Goal: Information Seeking & Learning: Learn about a topic

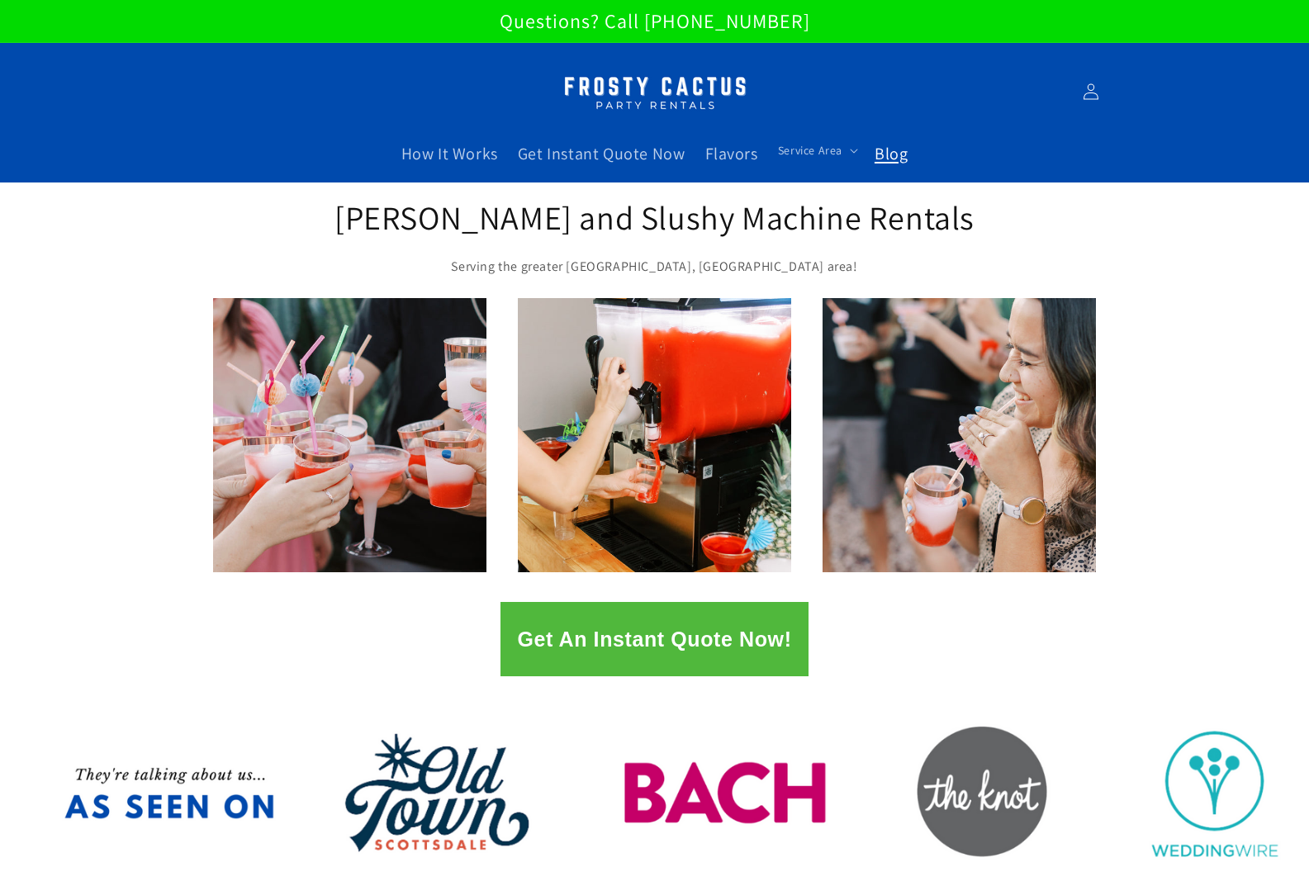
click at [896, 164] on link "Blog" at bounding box center [891, 153] width 53 height 41
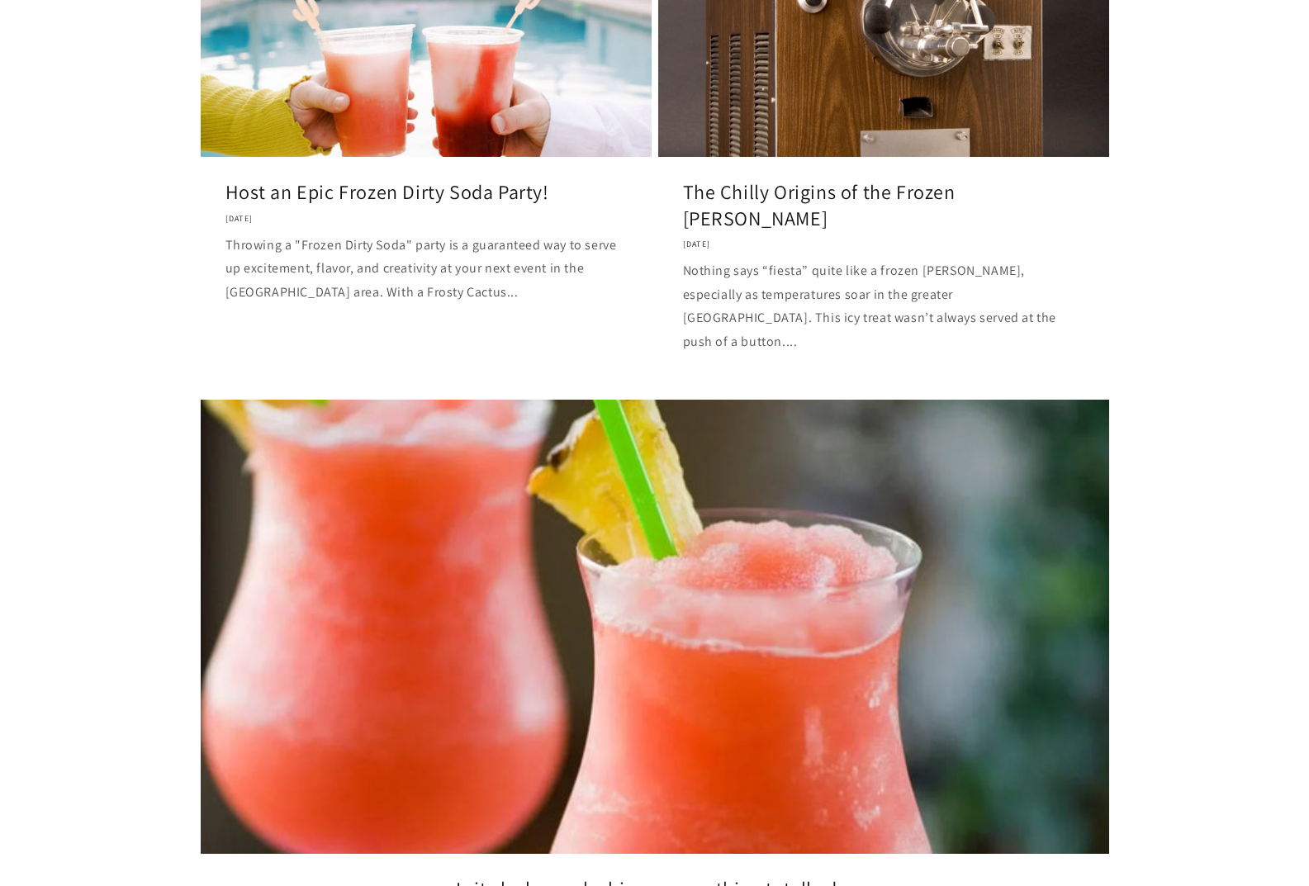
scroll to position [1156, 0]
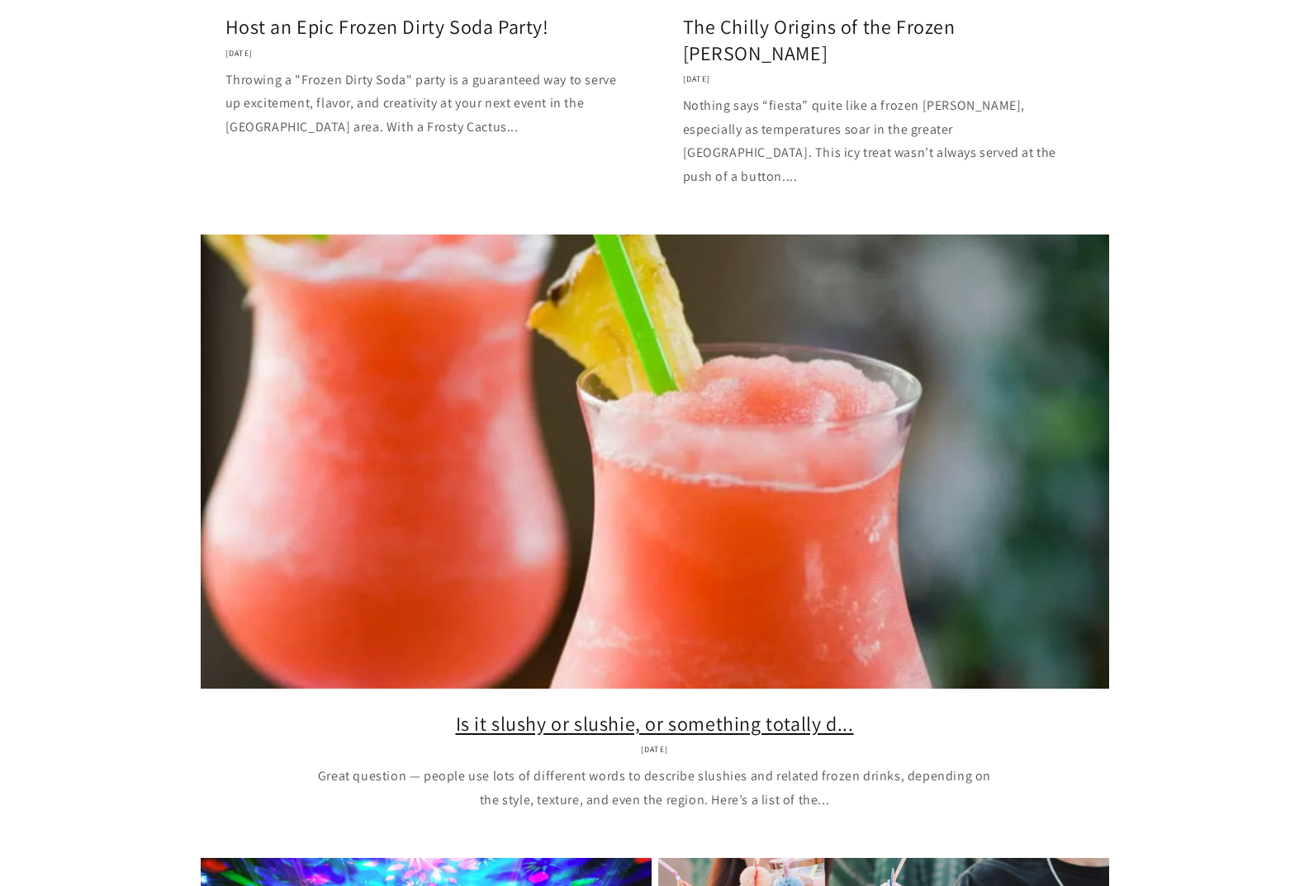
click at [432, 711] on link "Is it slushy or slushie, or something totally d..." at bounding box center [654, 724] width 859 height 26
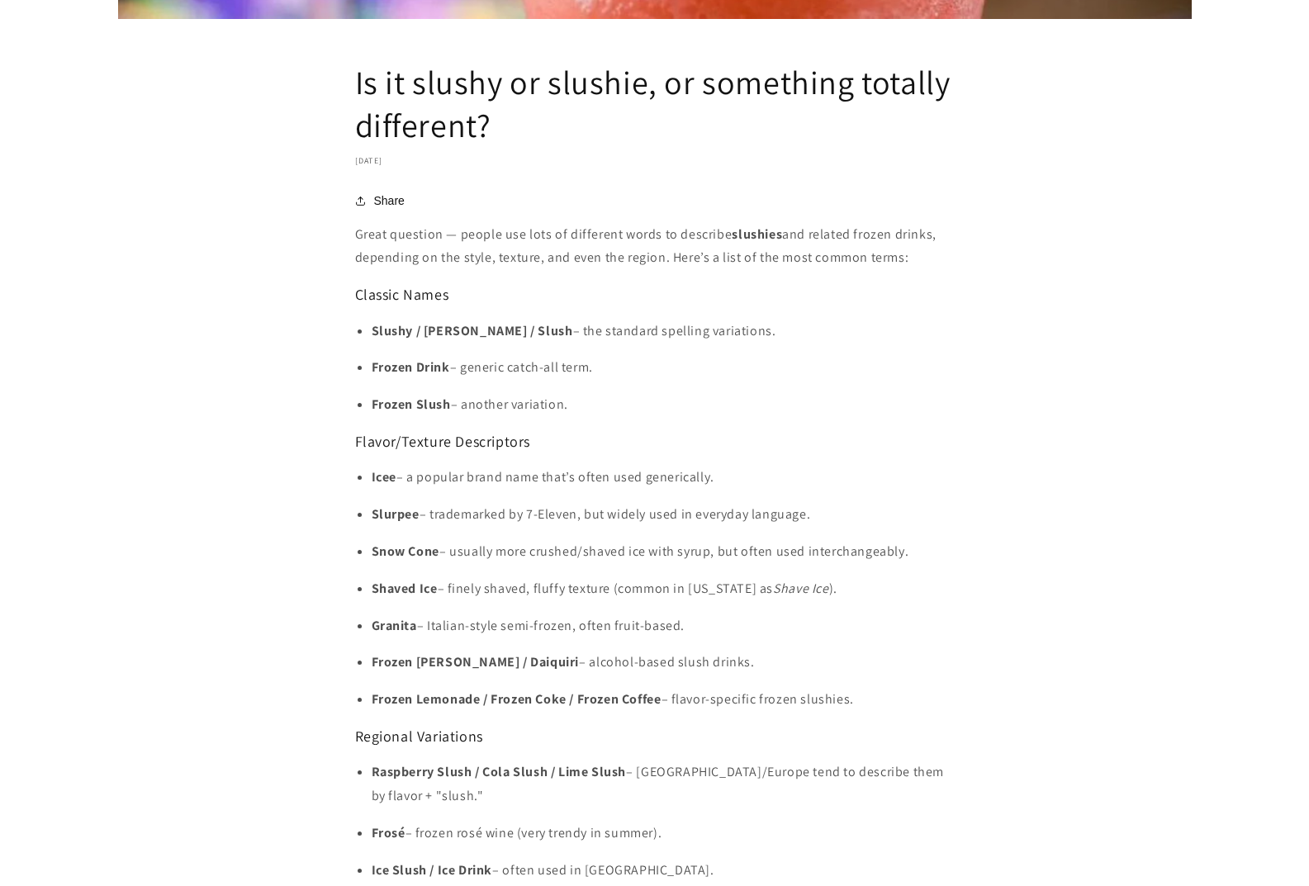
scroll to position [991, 0]
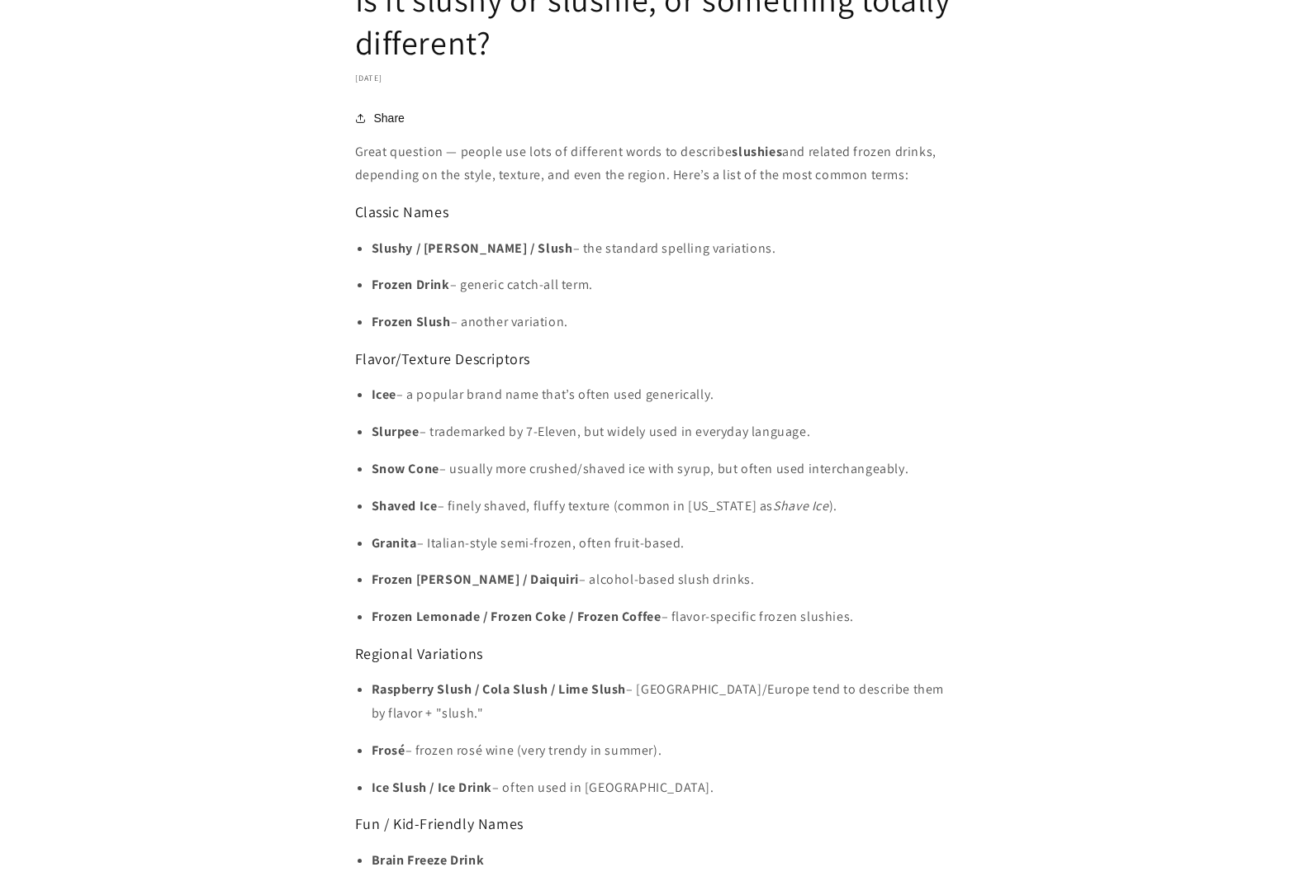
click at [514, 580] on strong "Frozen Margarita / Daiquiri" at bounding box center [476, 579] width 208 height 17
copy p "Daiquiri"
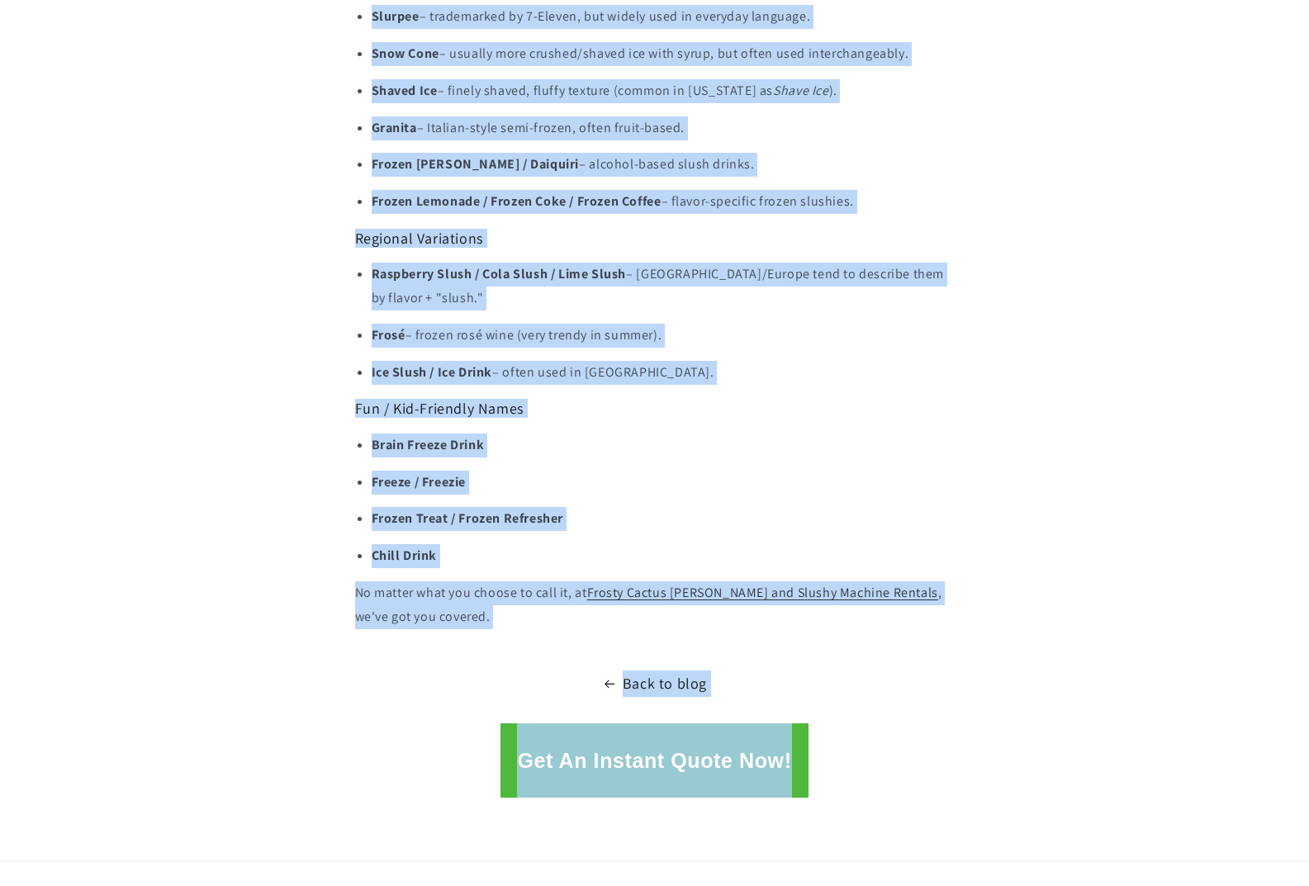
scroll to position [1422, 0]
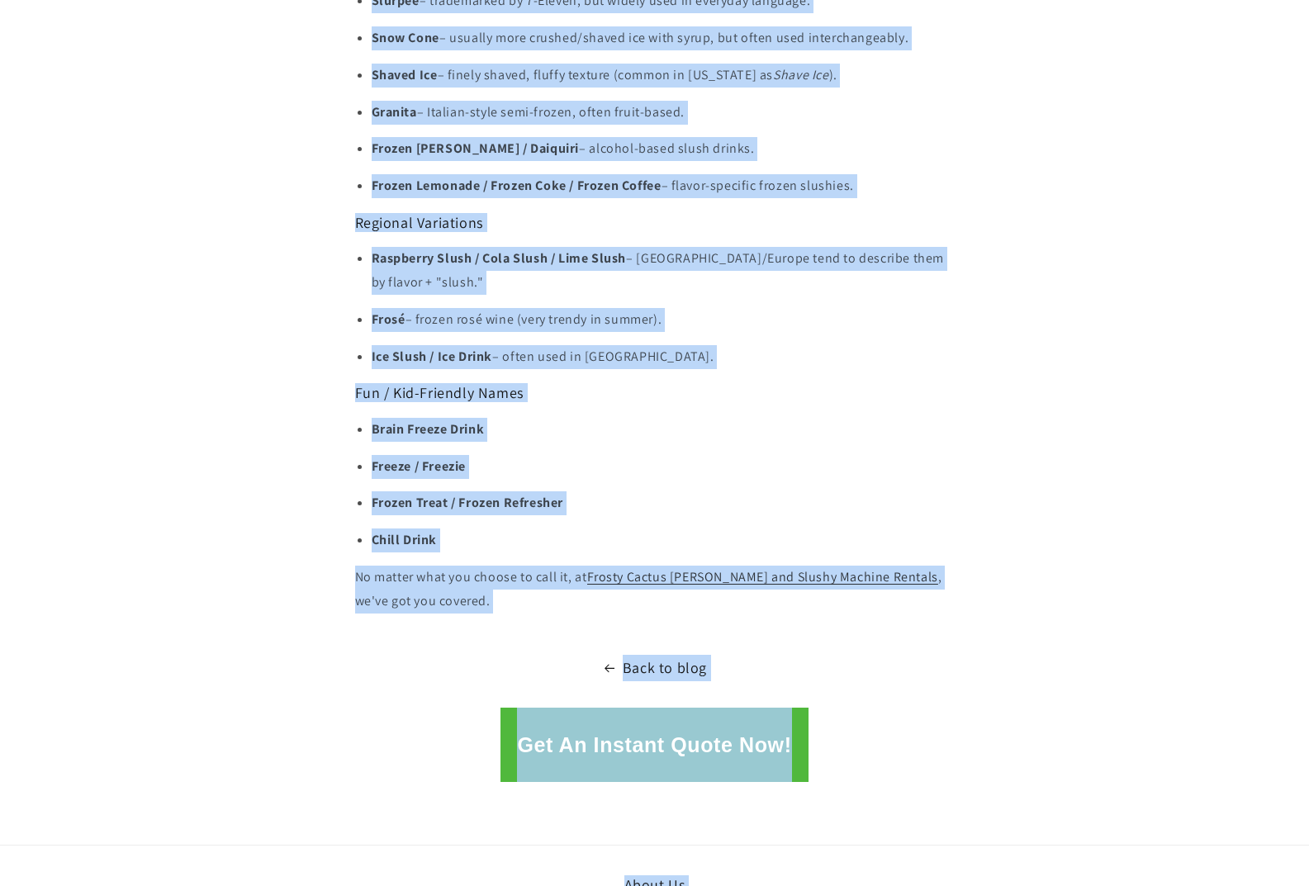
drag, startPoint x: 355, startPoint y: 150, endPoint x: 487, endPoint y: 580, distance: 449.3
click at [487, 580] on div "Great question — people use lots of different words to describe slushies and re…" at bounding box center [654, 161] width 599 height 904
copy div "Great question — people use lots of different words to describe slushies and re…"
click at [560, 318] on ul "Raspberry Slush / Cola Slush / Lime Slush – UK/Europe tend to describe them by …" at bounding box center [654, 307] width 599 height 121
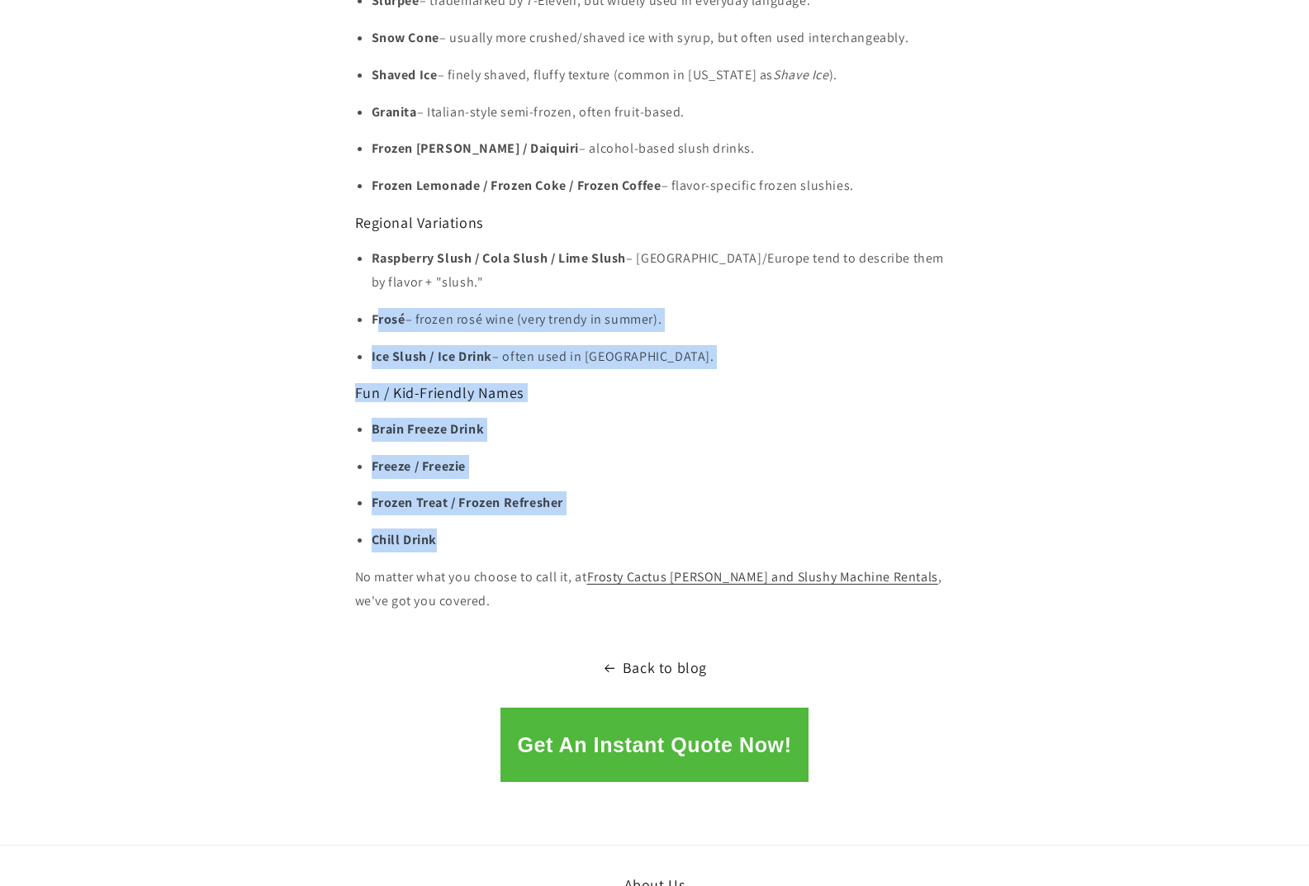
drag, startPoint x: 375, startPoint y: 298, endPoint x: 516, endPoint y: 527, distance: 268.8
click at [517, 528] on div "Great question — people use lots of different words to describe slushies and re…" at bounding box center [654, 161] width 599 height 904
copy div "rosé – frozen rosé wine (very trendy in summer). Ice Slush / Ice Drink – often …"
drag, startPoint x: 469, startPoint y: 583, endPoint x: 358, endPoint y: 562, distance: 112.7
click at [358, 566] on p "No matter what you choose to call it, at Frosty Cactus Margarita and Slushy Mac…" at bounding box center [654, 590] width 599 height 48
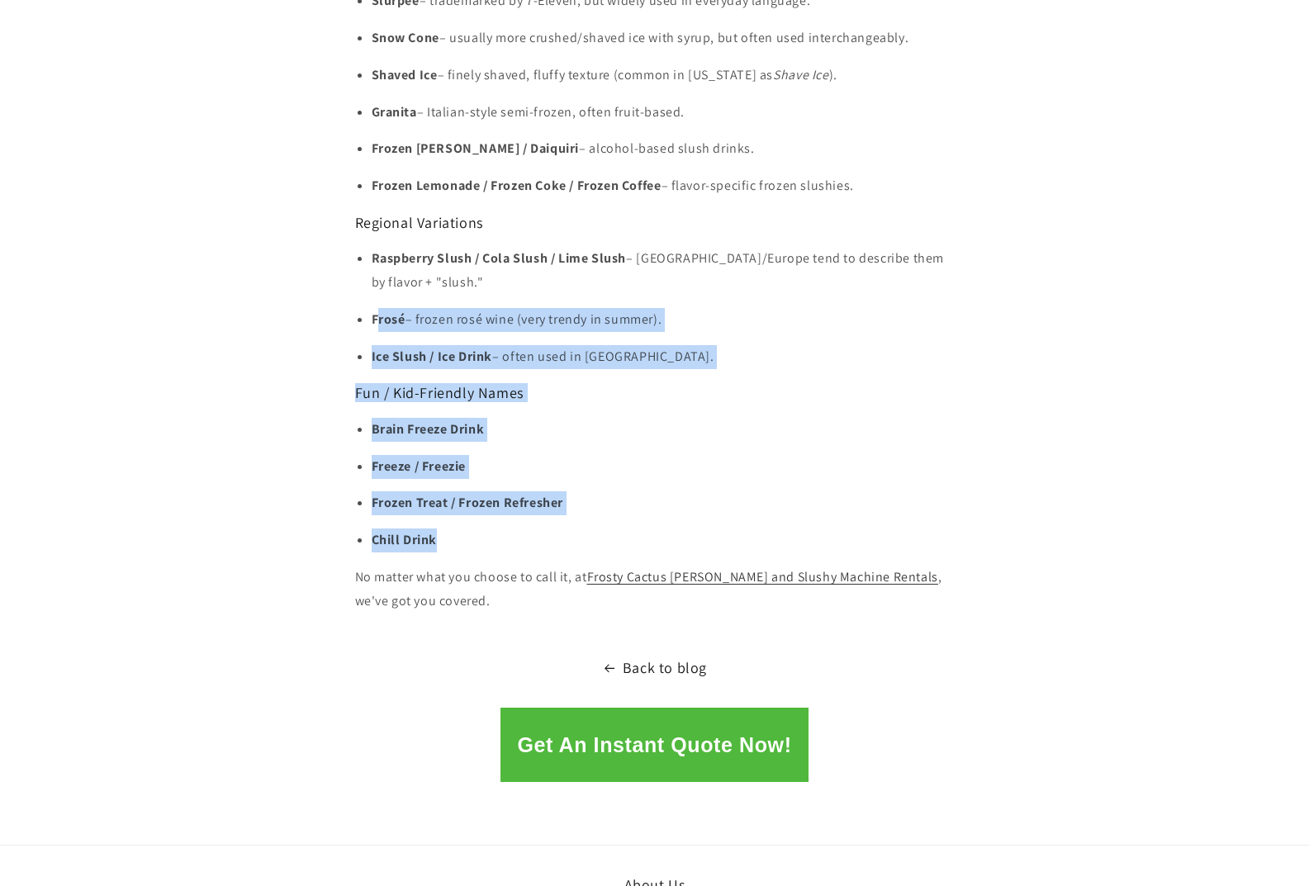
copy p "No matter what you choose to call it, at Frosty Cactus Margarita and Slushy Mac…"
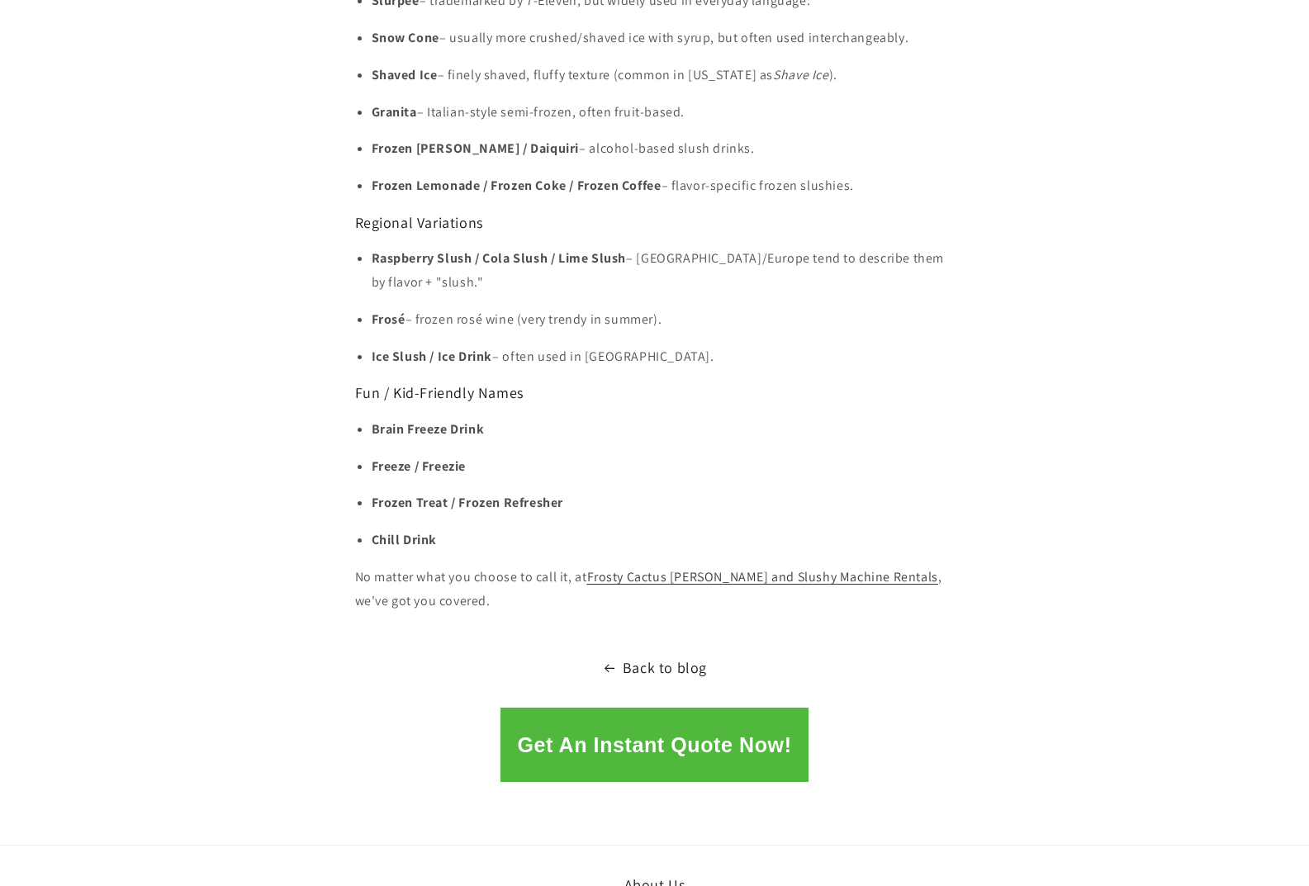
click at [765, 317] on ul "Raspberry Slush / Cola Slush / Lime Slush – UK/Europe tend to describe them by …" at bounding box center [654, 307] width 599 height 121
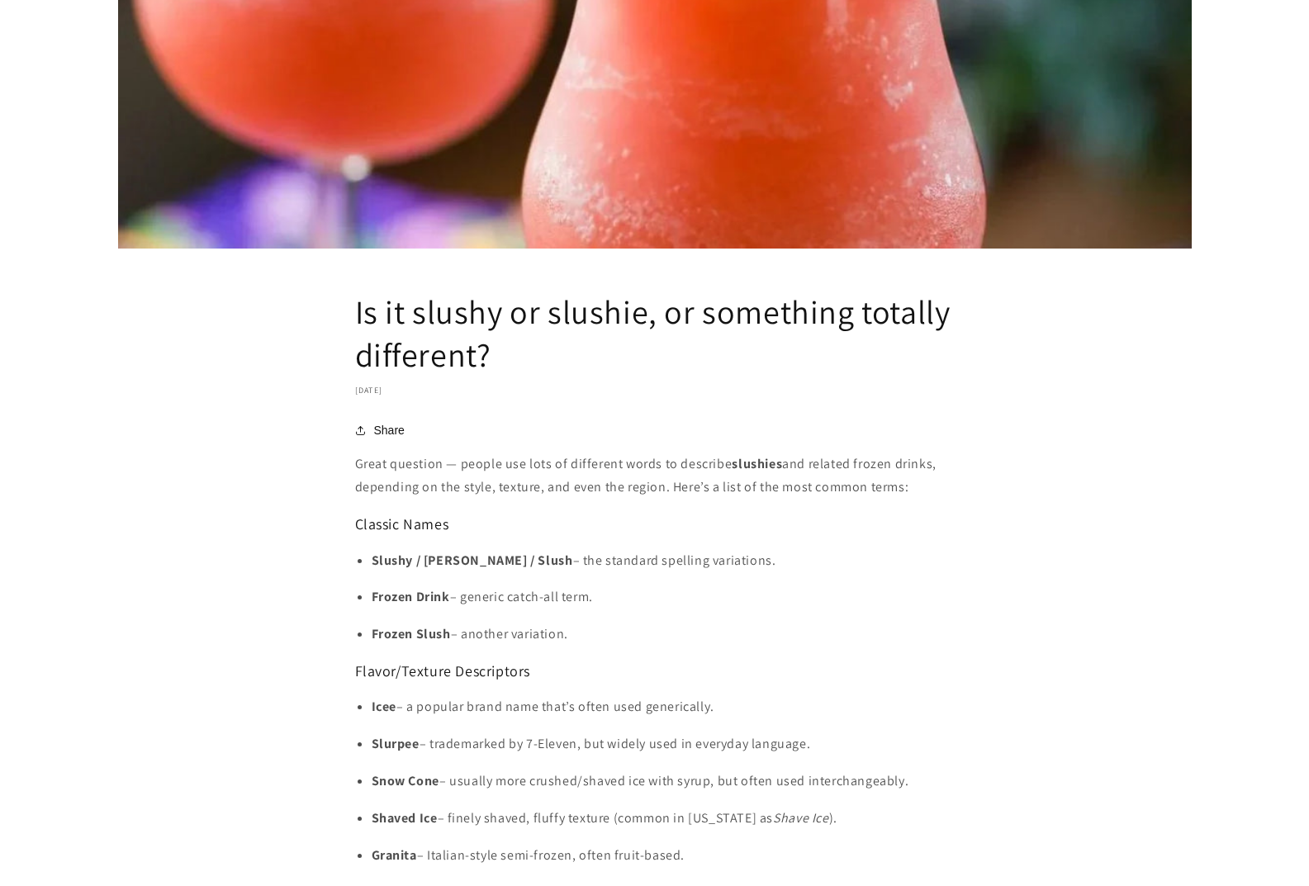
scroll to position [0, 0]
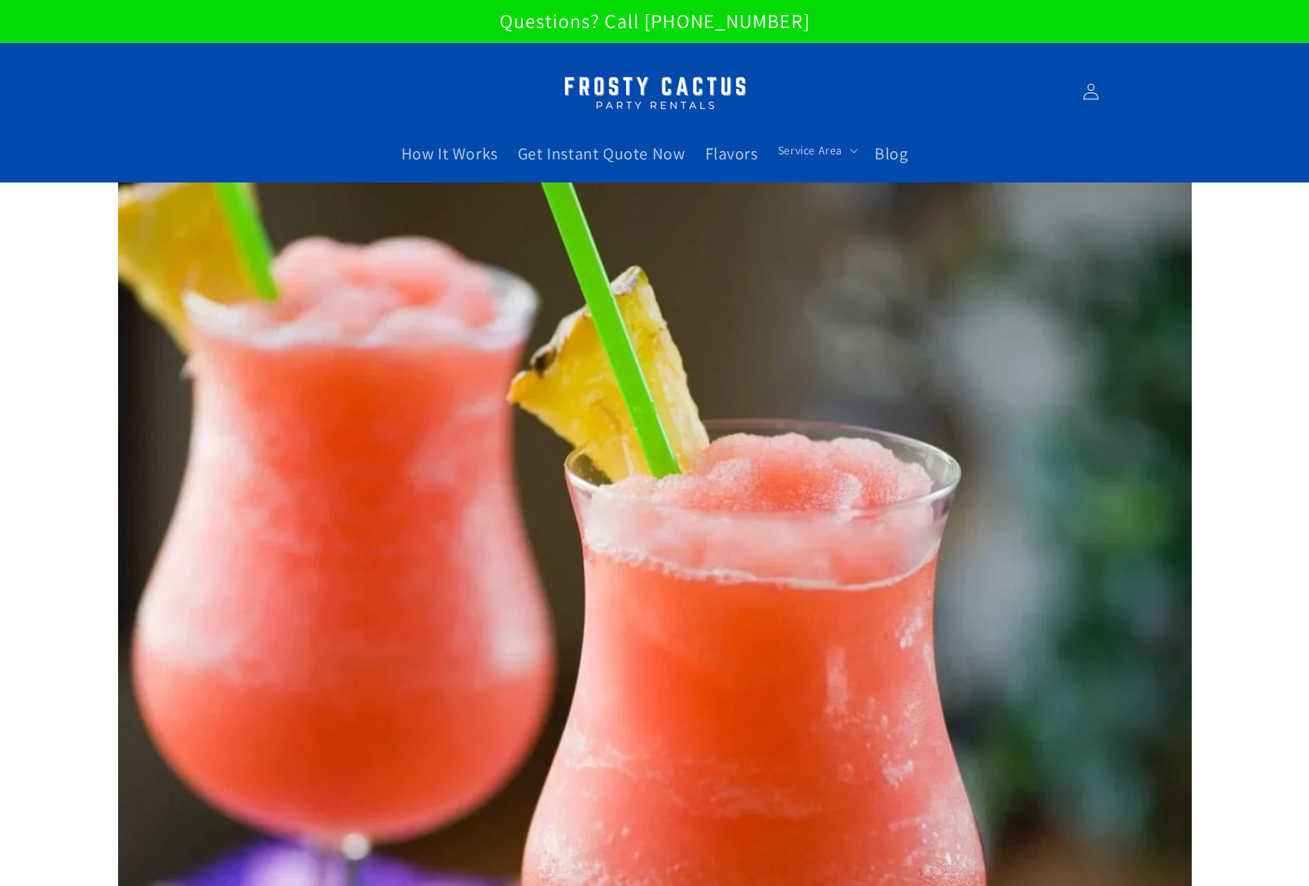
click at [699, 88] on img at bounding box center [655, 92] width 206 height 52
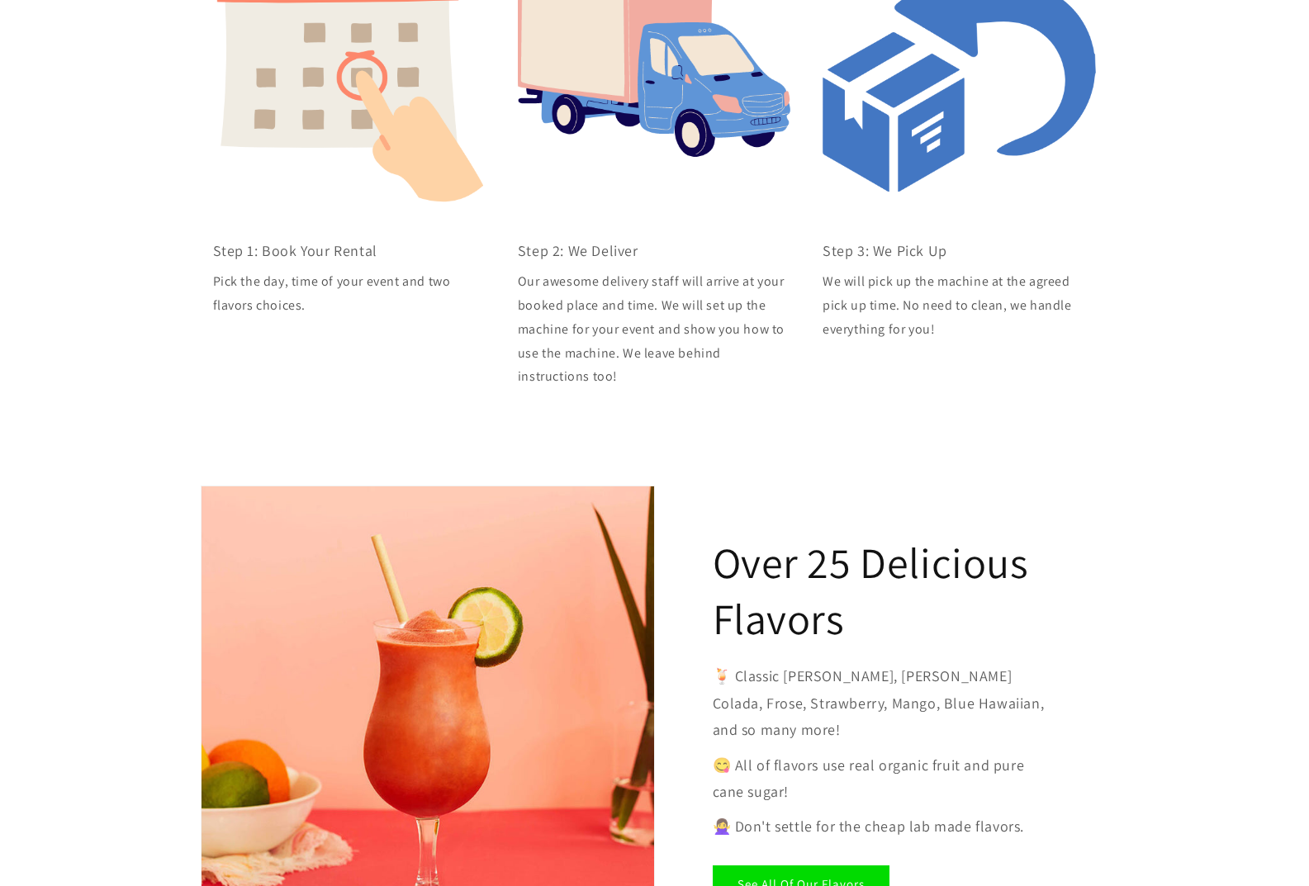
scroll to position [2147, 0]
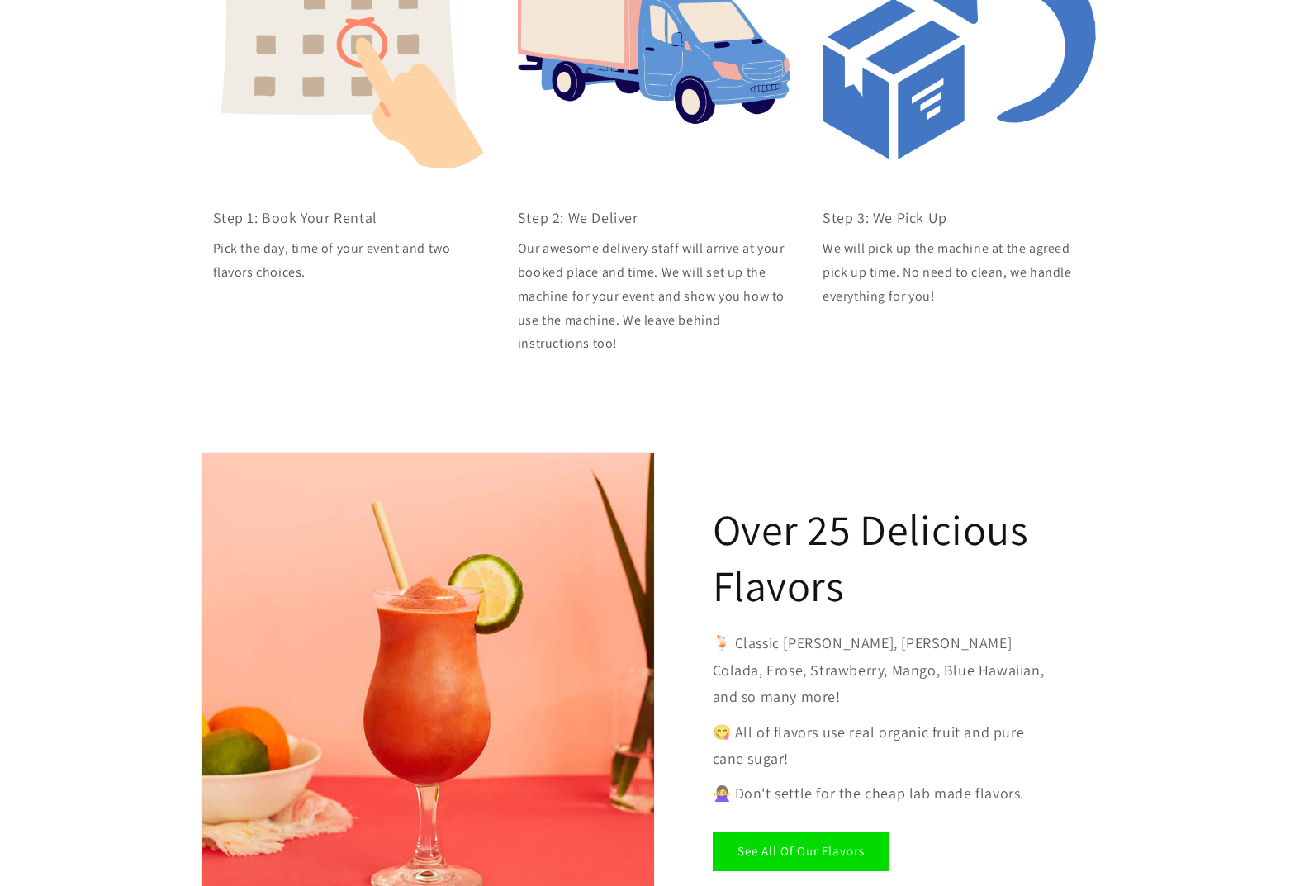
click at [1239, 608] on div "Over 25 Delicious Flavors 🍹 Classic Margarita, Pina Colada, Frose, Strawberry, …" at bounding box center [654, 691] width 1309 height 536
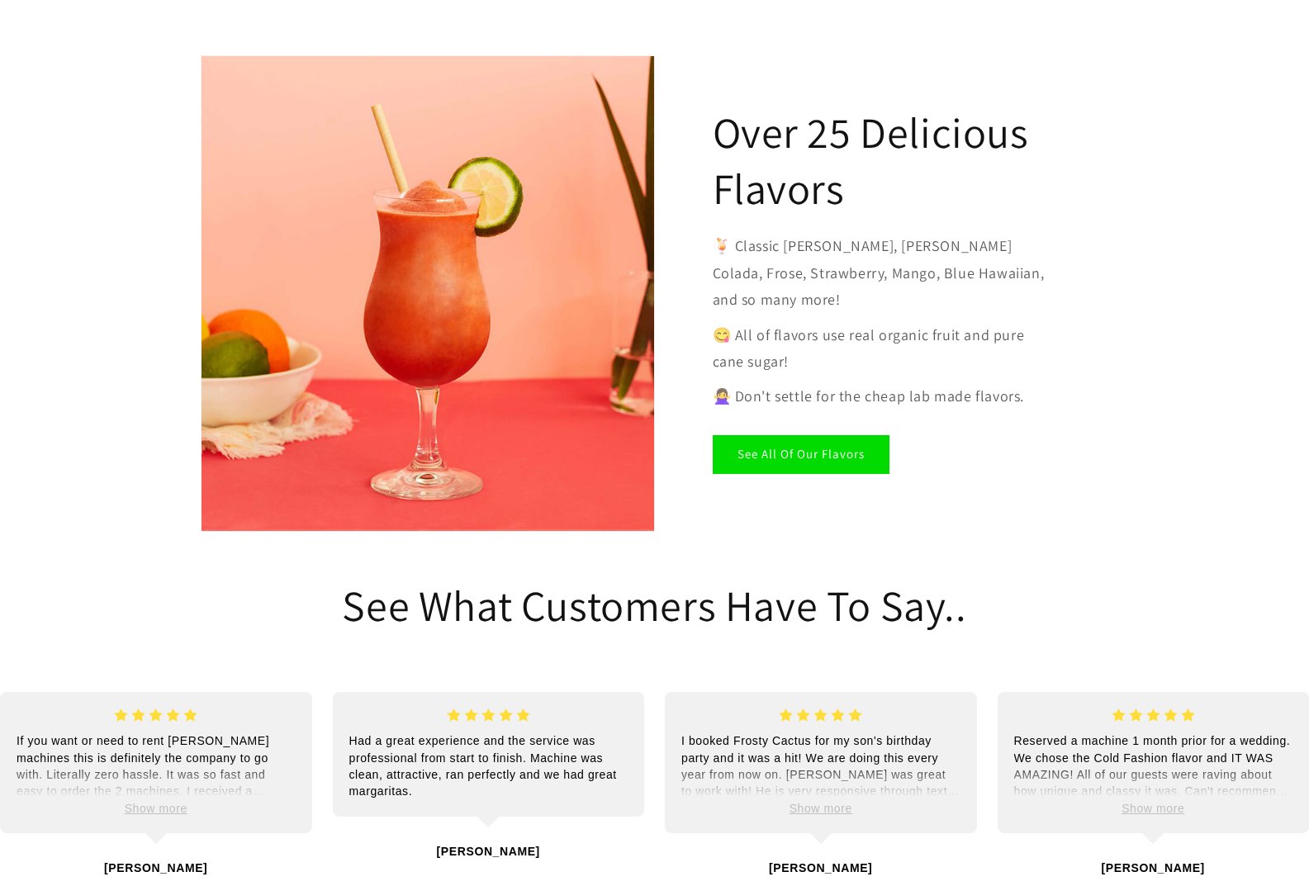
scroll to position [2808, 0]
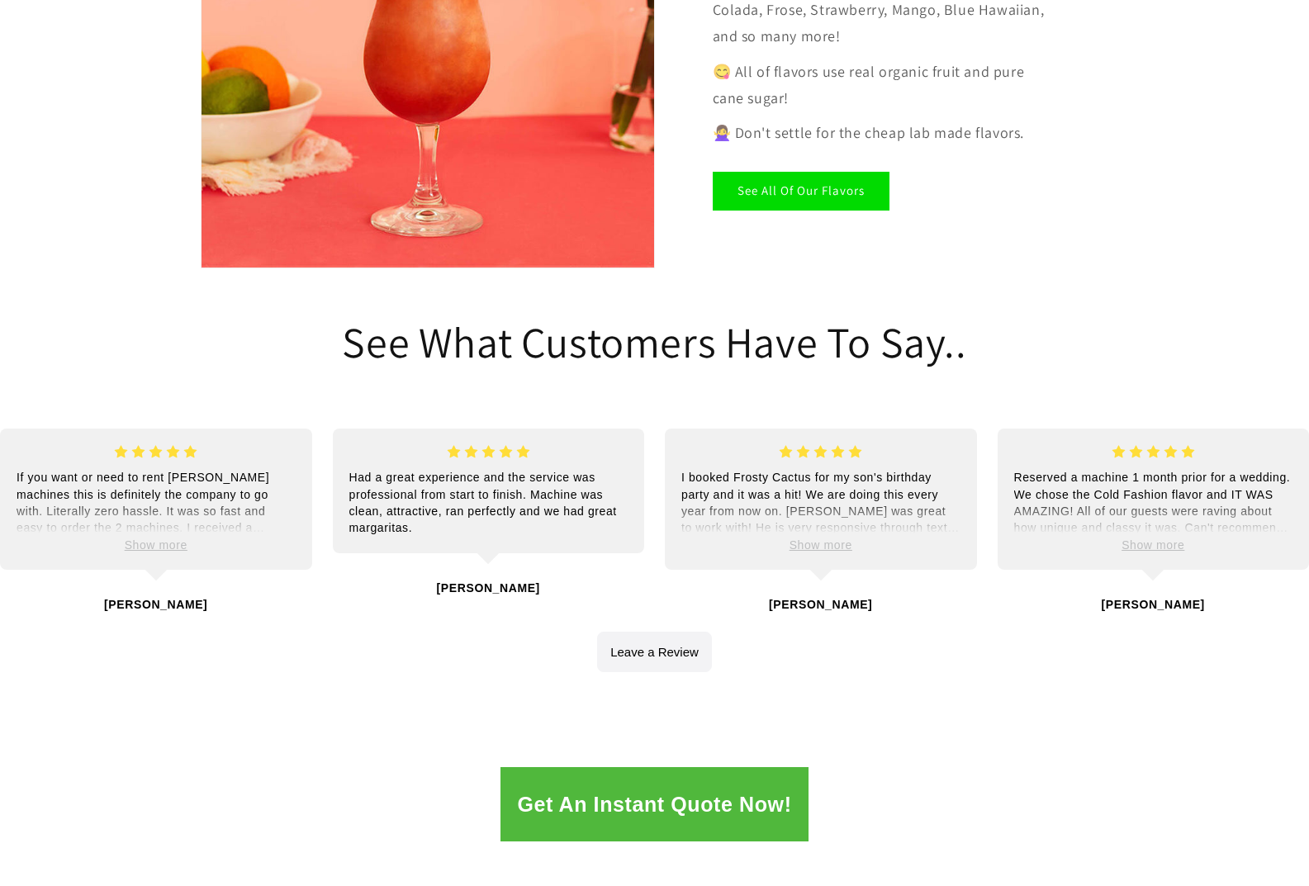
click at [649, 632] on button "button" at bounding box center [654, 652] width 115 height 40
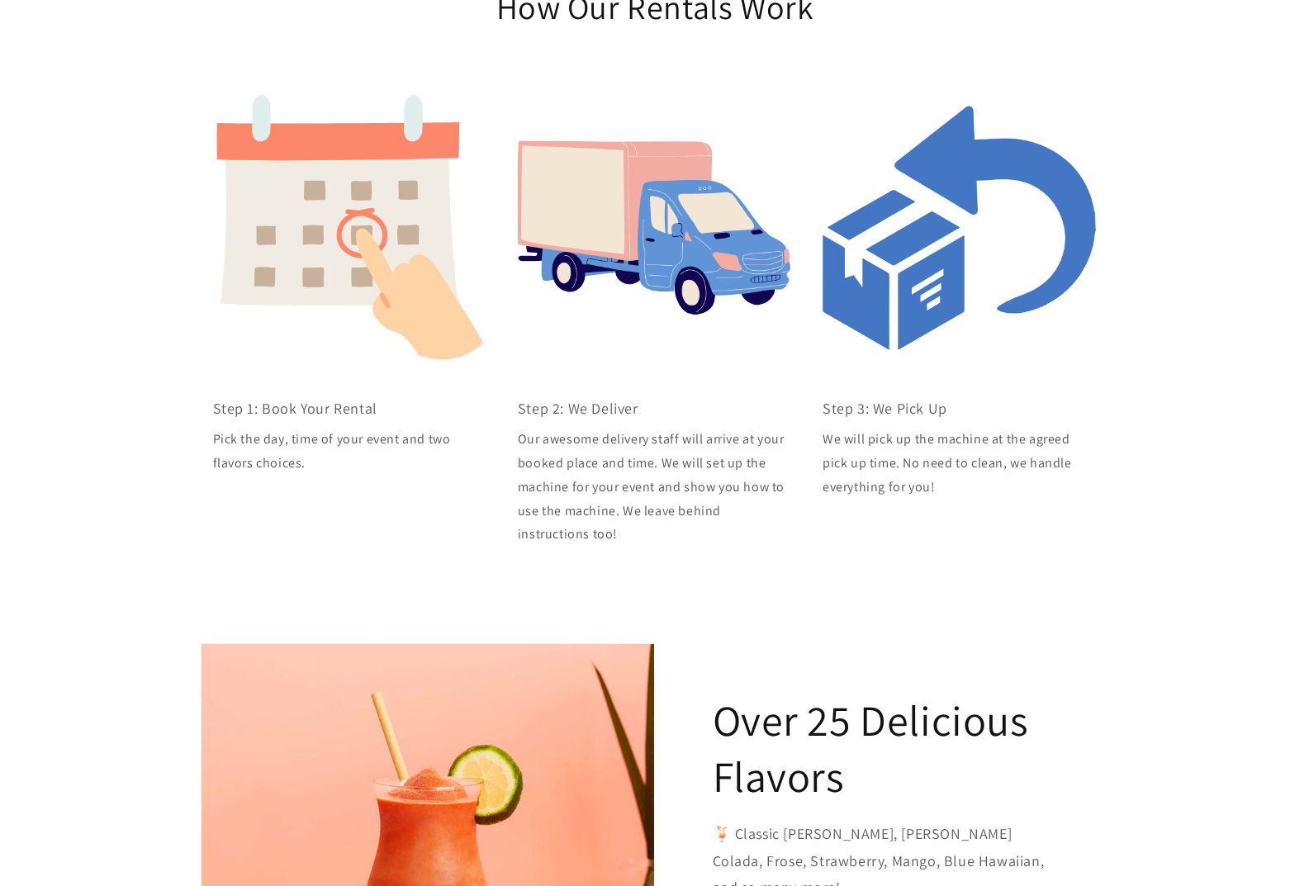
scroll to position [1486, 0]
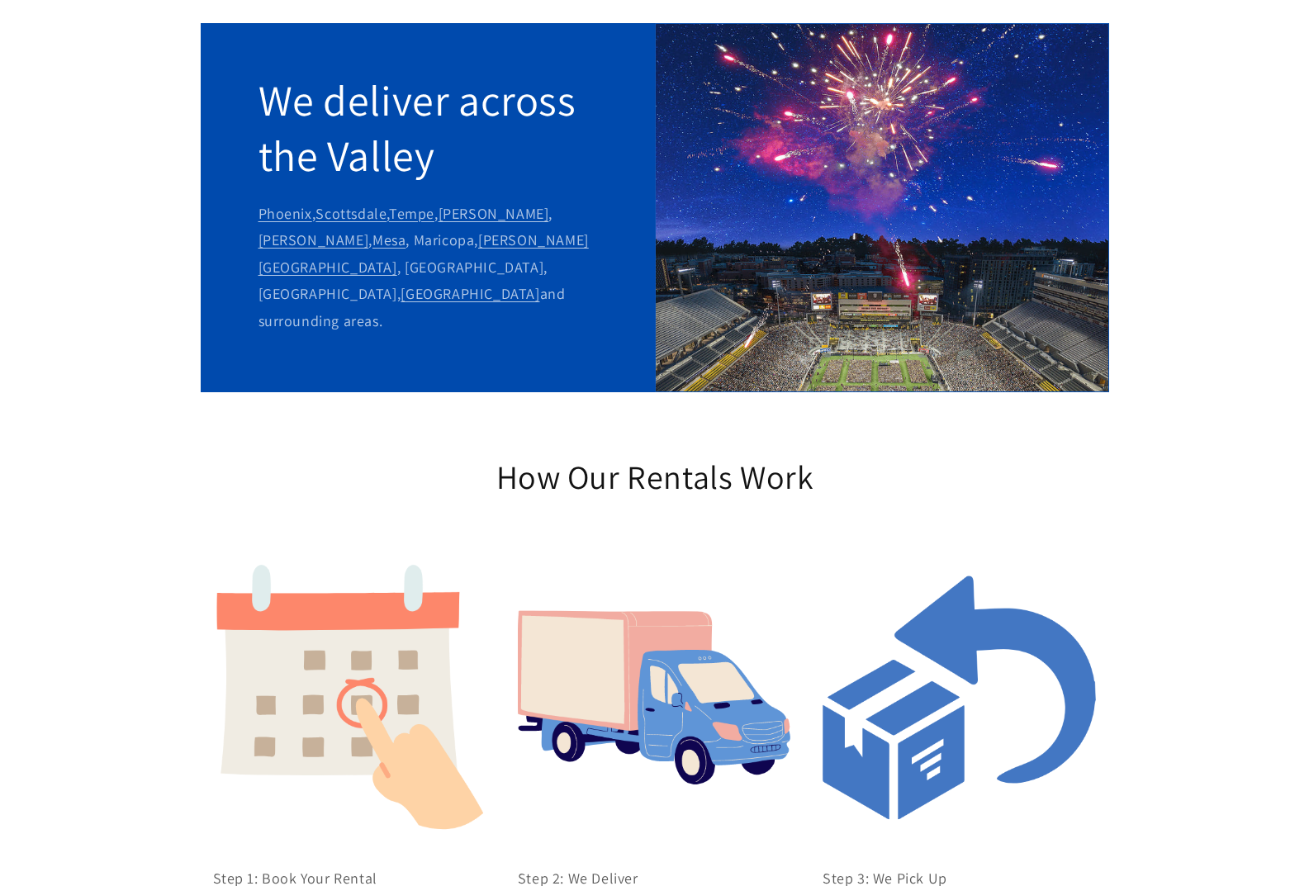
click at [1307, 28] on div "We deliver across the Valley Phoenix , Scottsdale , Tempe , Chandler , Gilbert …" at bounding box center [654, 207] width 1309 height 429
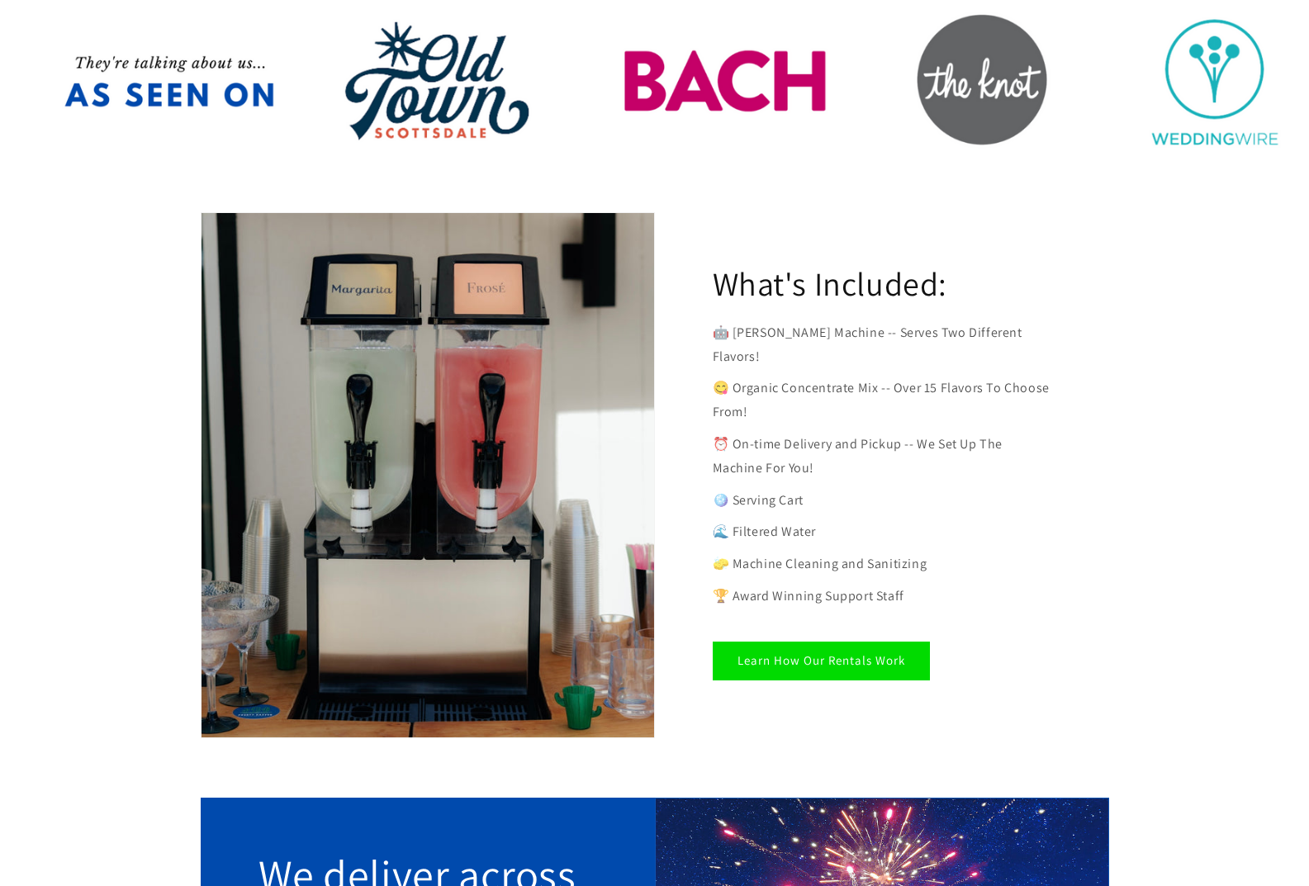
scroll to position [0, 0]
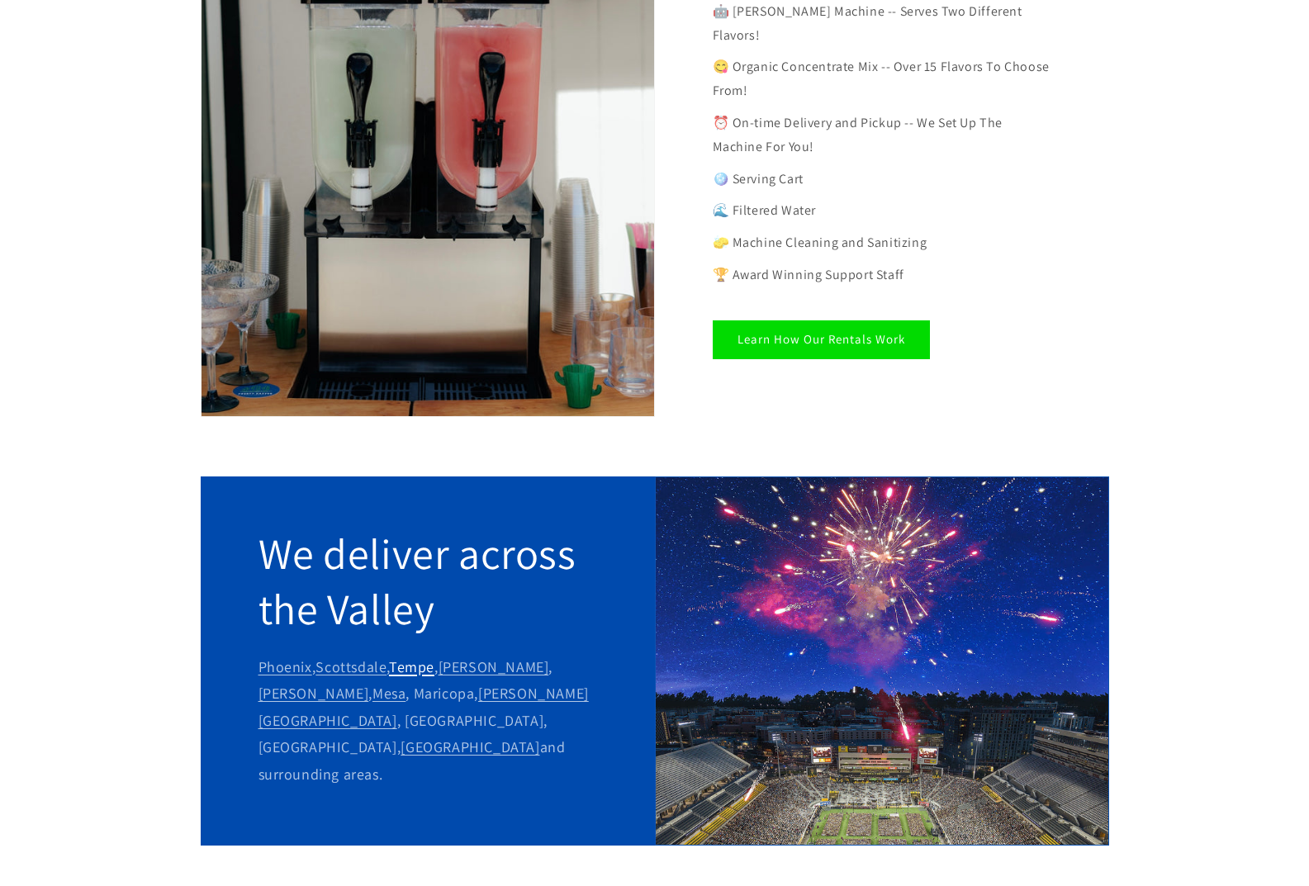
scroll to position [1321, 0]
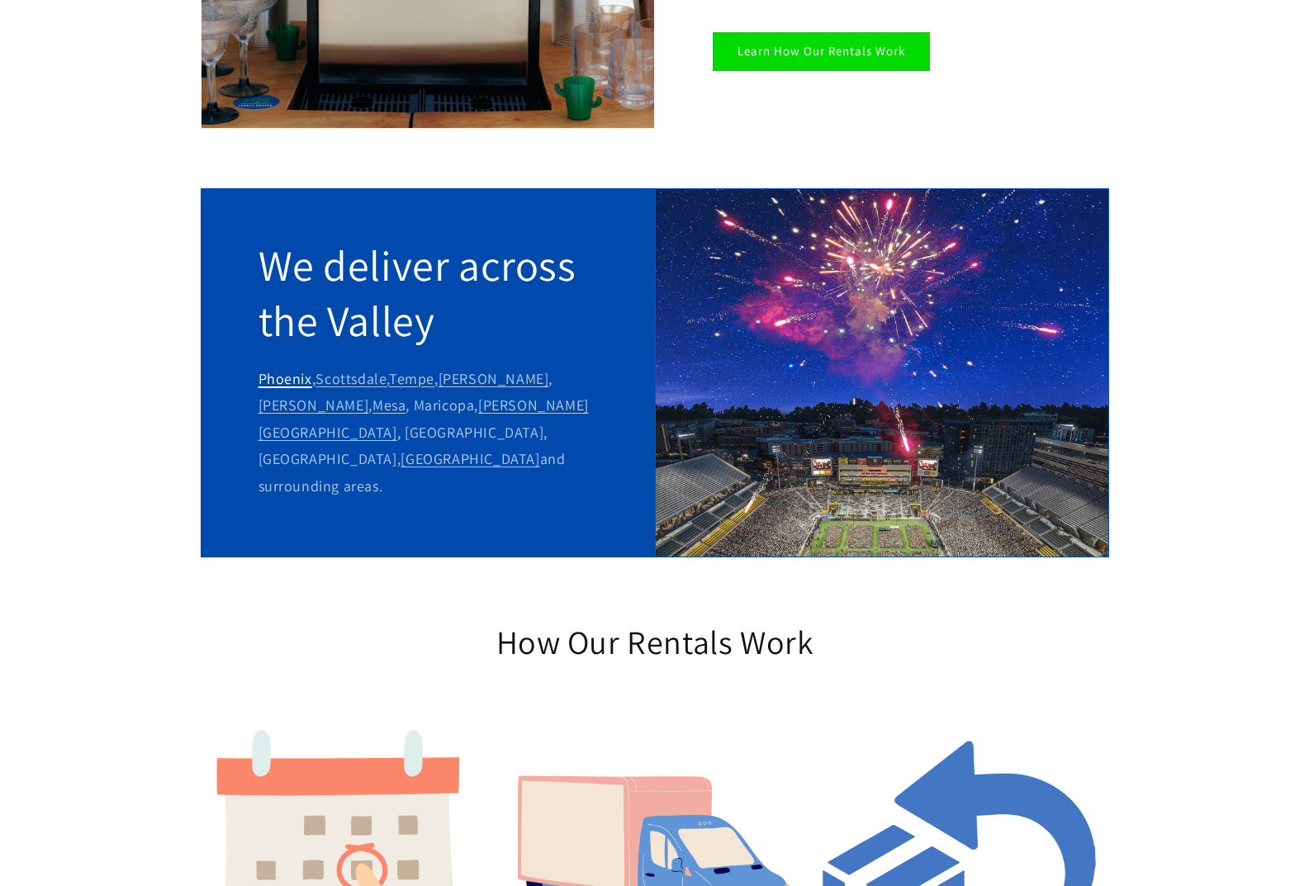
drag, startPoint x: 493, startPoint y: 403, endPoint x: 258, endPoint y: 349, distance: 240.6
click at [258, 366] on p "[GEOGRAPHIC_DATA] , [GEOGRAPHIC_DATA] , [GEOGRAPHIC_DATA] , [GEOGRAPHIC_DATA] ,…" at bounding box center [427, 433] width 339 height 134
copy p "[GEOGRAPHIC_DATA] , [GEOGRAPHIC_DATA] , [GEOGRAPHIC_DATA] , [GEOGRAPHIC_DATA] ,…"
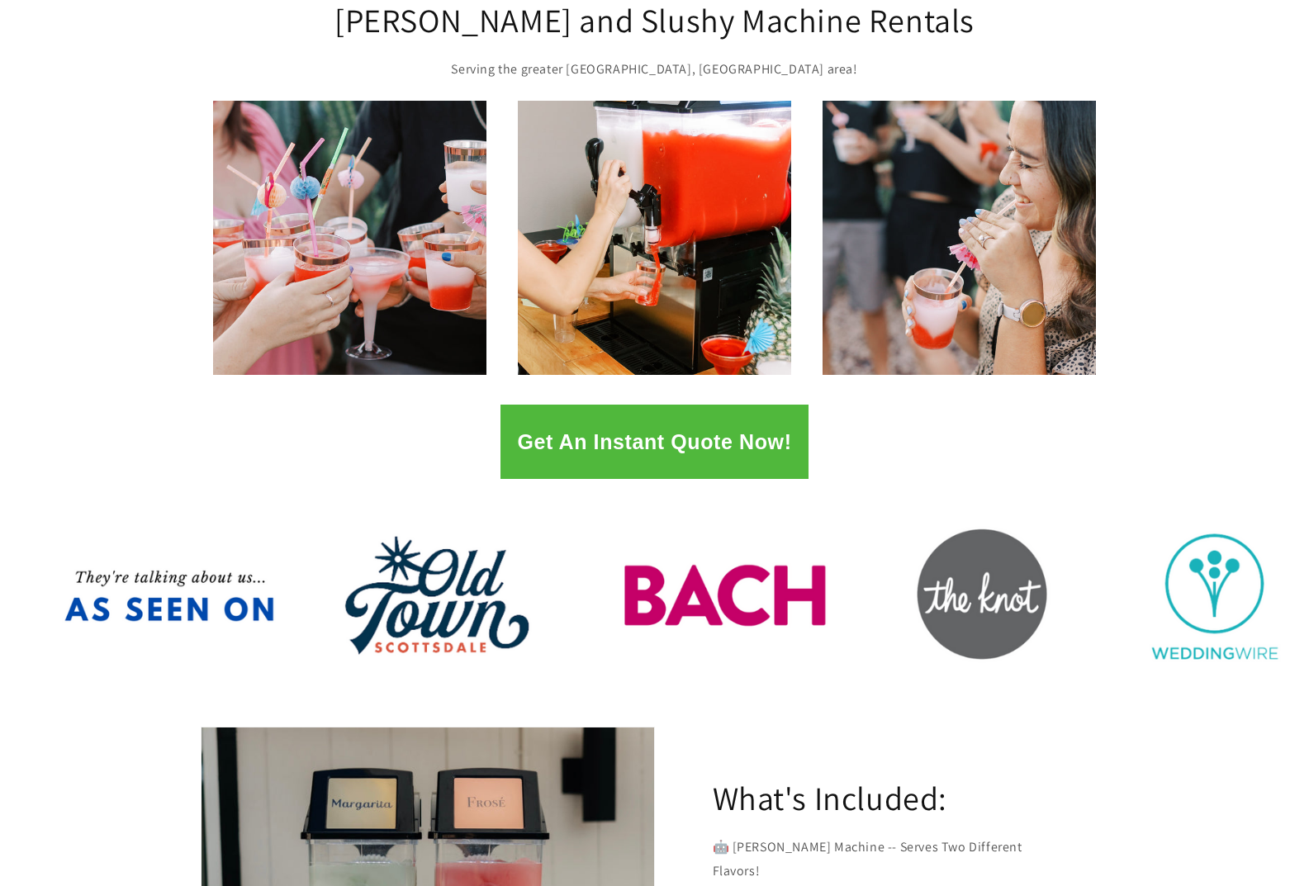
scroll to position [0, 0]
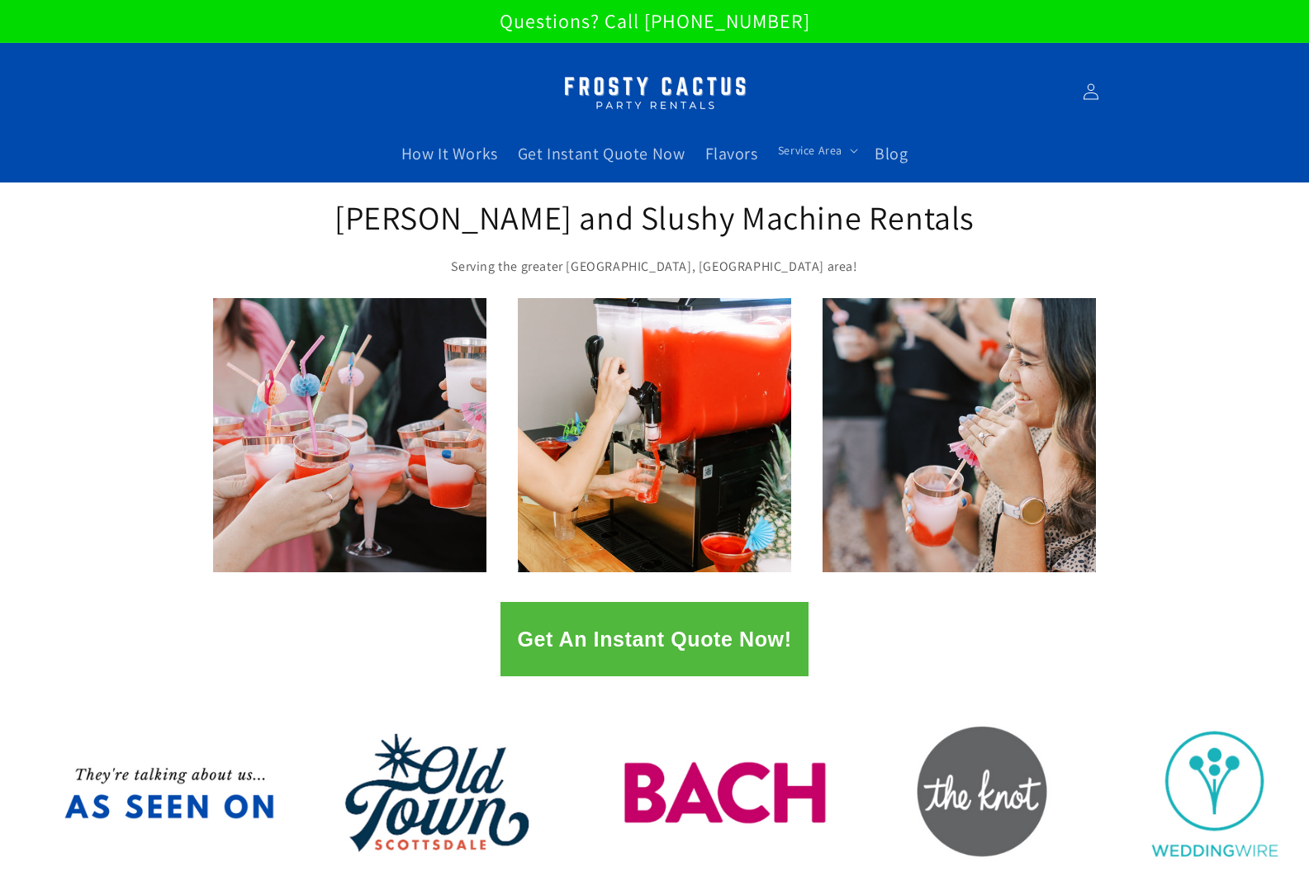
drag, startPoint x: 481, startPoint y: 263, endPoint x: 532, endPoint y: 291, distance: 58.1
click at [481, 263] on p "Serving the greater [GEOGRAPHIC_DATA], [GEOGRAPHIC_DATA] area!" at bounding box center [655, 267] width 644 height 24
click at [598, 362] on link at bounding box center [654, 434] width 273 height 273
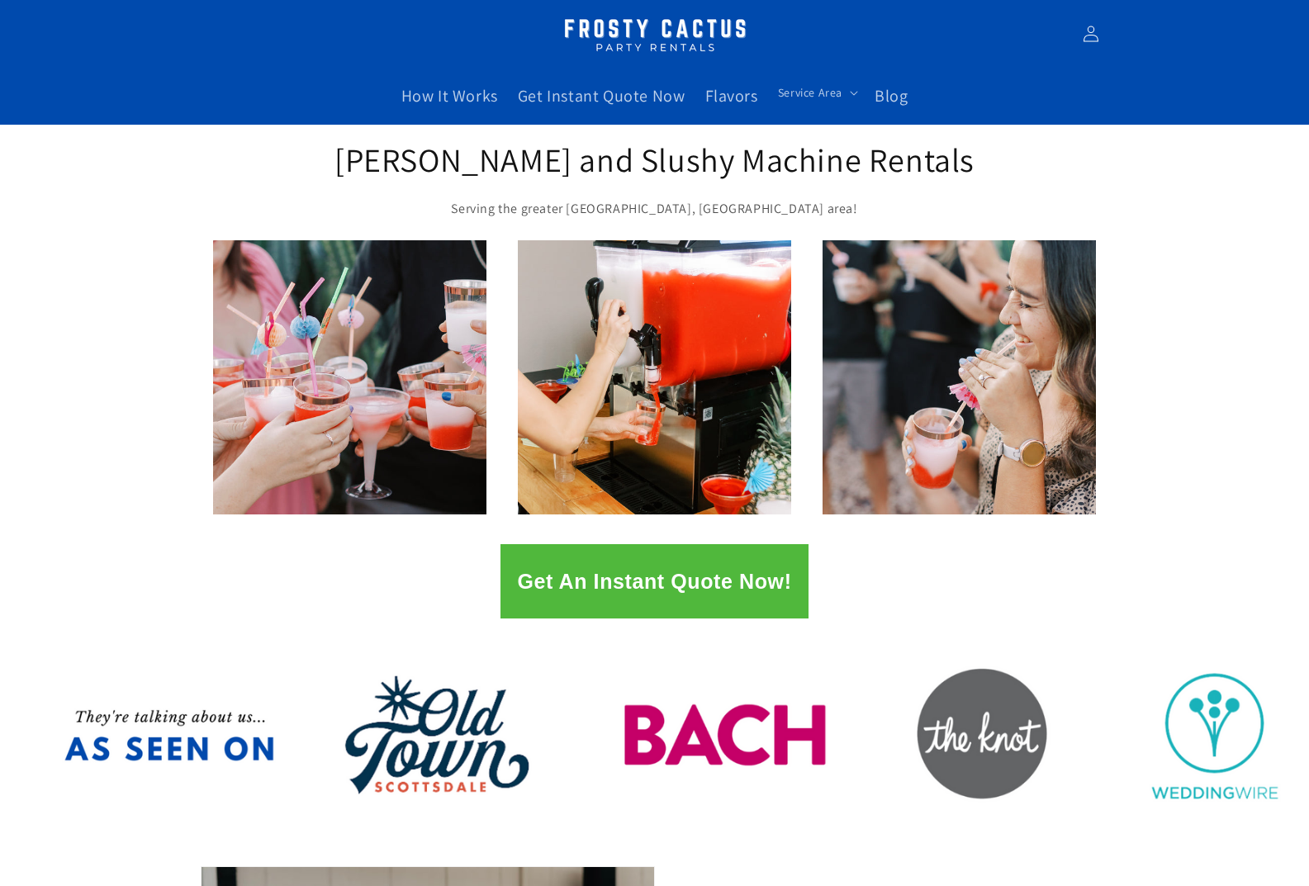
scroll to position [83, 0]
